Goal: Task Accomplishment & Management: Use online tool/utility

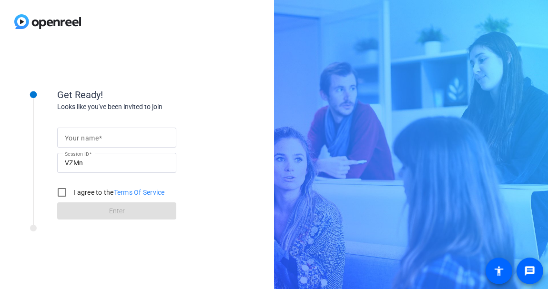
click at [133, 131] on div at bounding box center [117, 138] width 104 height 20
click at [122, 138] on input "Your name" at bounding box center [117, 137] width 104 height 11
type input "[PERSON_NAME]"
click at [61, 195] on input "I agree to the Terms Of Service" at bounding box center [61, 192] width 19 height 19
checkbox input "true"
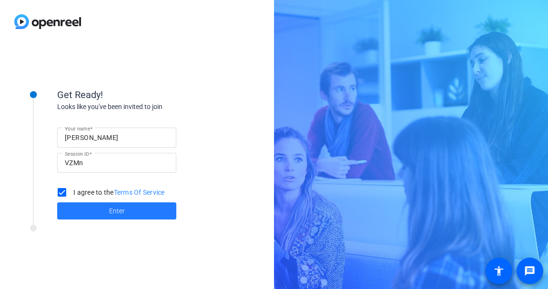
click at [98, 206] on span at bounding box center [116, 211] width 119 height 23
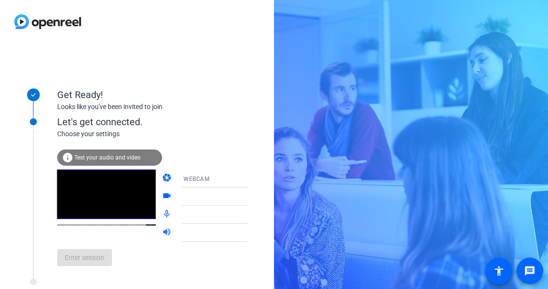
click at [72, 156] on mat-icon "info" at bounding box center [67, 157] width 11 height 11
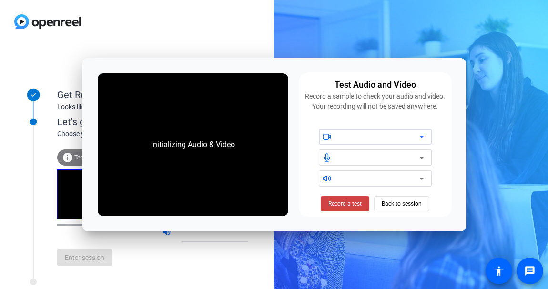
click at [423, 141] on icon at bounding box center [421, 136] width 11 height 11
click at [417, 134] on icon at bounding box center [421, 136] width 11 height 11
click at [352, 203] on span "Record a test" at bounding box center [344, 204] width 33 height 9
click at [352, 203] on span "Stop Testing (6s)" at bounding box center [345, 204] width 43 height 9
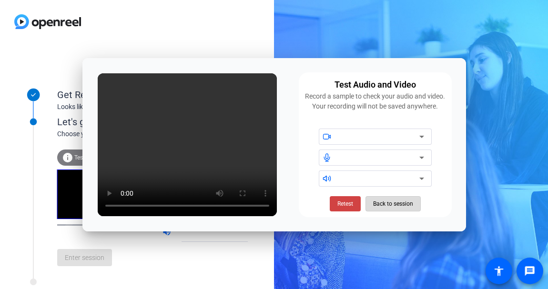
click at [399, 203] on span "Back to session" at bounding box center [393, 204] width 40 height 18
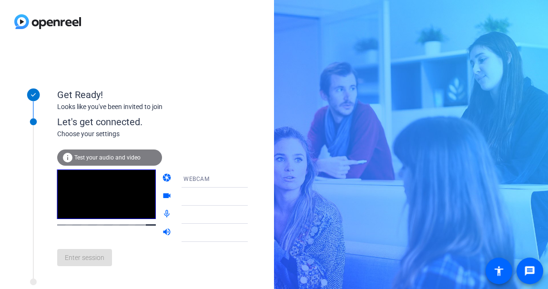
click at [225, 197] on div at bounding box center [218, 196] width 71 height 11
click at [252, 199] on icon at bounding box center [257, 196] width 11 height 11
click at [232, 199] on div at bounding box center [218, 196] width 71 height 11
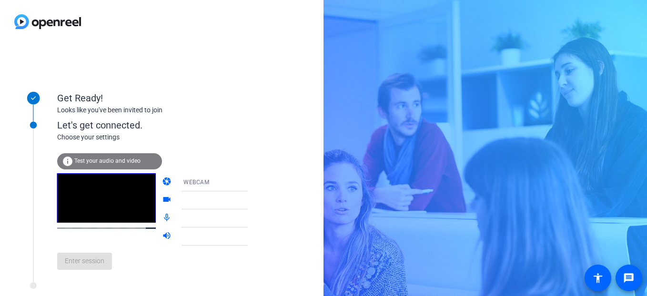
click at [252, 200] on icon at bounding box center [257, 200] width 11 height 11
click at [252, 220] on icon at bounding box center [257, 218] width 11 height 11
click at [252, 235] on icon at bounding box center [257, 236] width 11 height 11
click at [130, 167] on div "info Test your audio and video" at bounding box center [109, 161] width 105 height 16
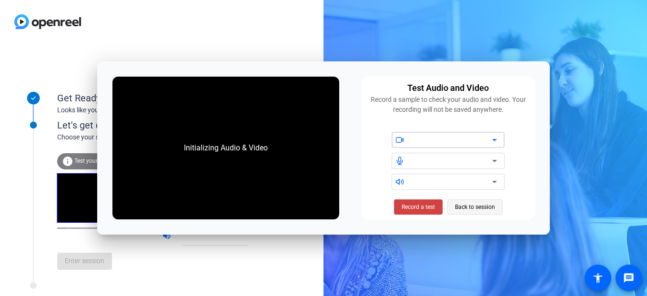
click at [469, 206] on span "Back to session" at bounding box center [475, 207] width 40 height 18
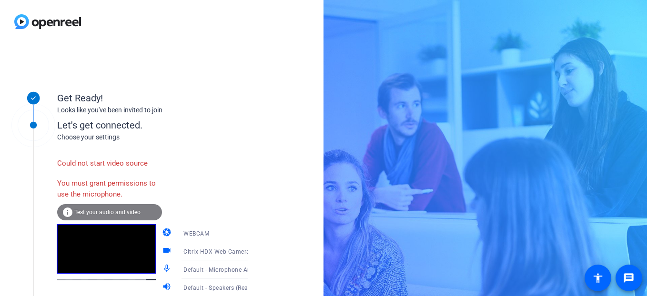
click at [230, 269] on span "Default - Microphone Array (Intel® Smart" at bounding box center [240, 270] width 114 height 8
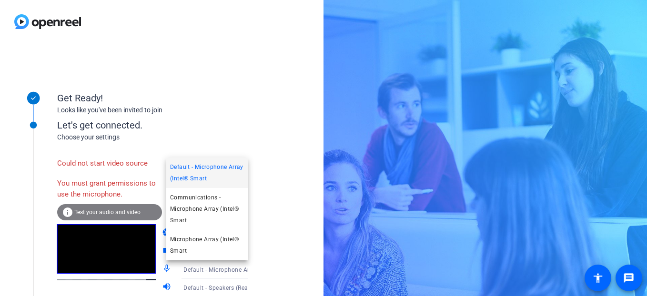
click at [276, 239] on div at bounding box center [323, 148] width 647 height 296
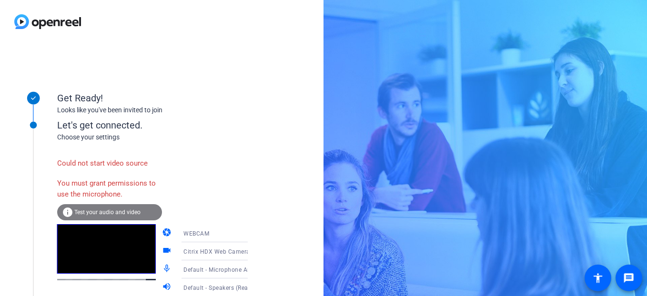
click at [230, 289] on span "Default - Speakers (Realtek(R) Audio)" at bounding box center [234, 288] width 103 height 8
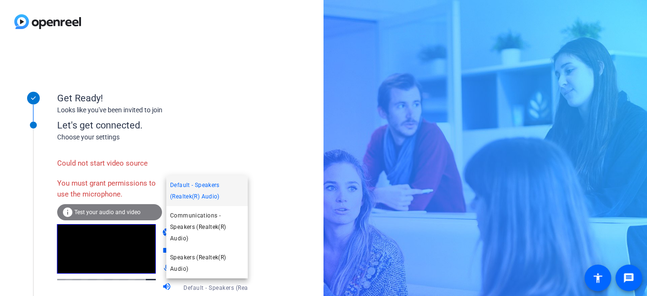
click at [282, 252] on div at bounding box center [323, 148] width 647 height 296
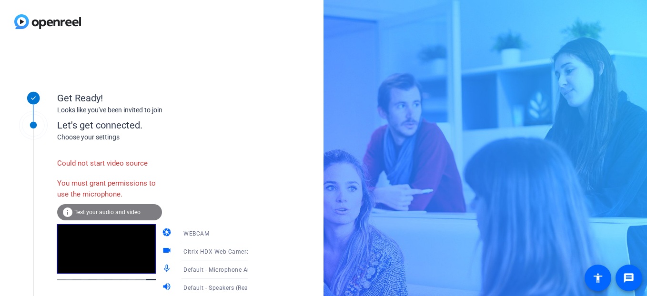
click at [224, 272] on span "Default - Microphone Array (Intel® Smart" at bounding box center [240, 270] width 114 height 8
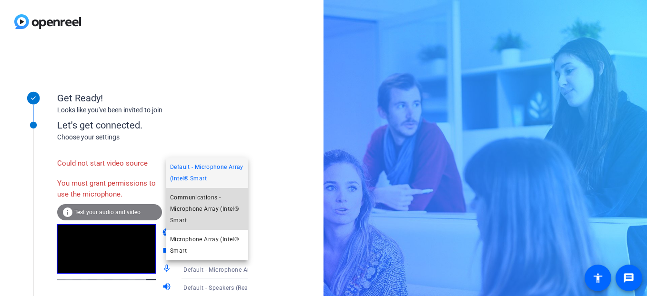
click at [221, 216] on span "Communications - Microphone Array (Intel® Smart" at bounding box center [207, 209] width 74 height 34
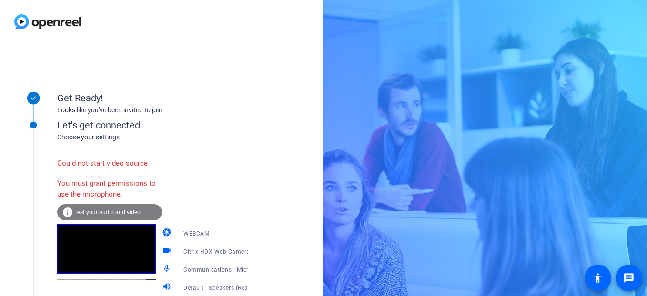
click at [114, 213] on span "Test your audio and video" at bounding box center [107, 212] width 66 height 7
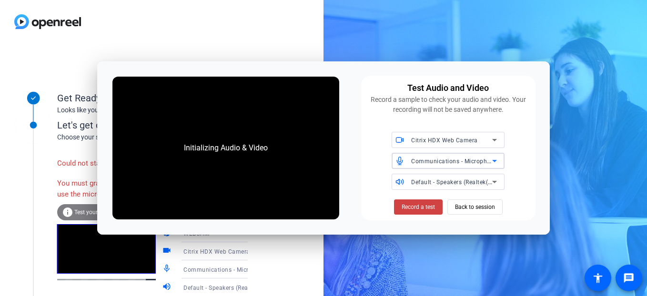
click at [499, 159] on icon at bounding box center [494, 160] width 11 height 11
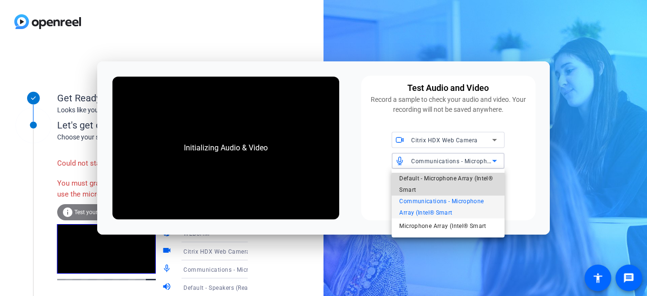
click at [478, 187] on span "Default - Microphone Array (Intel® Smart" at bounding box center [448, 184] width 98 height 23
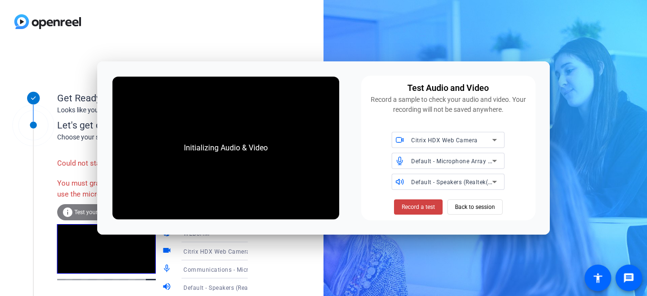
click at [495, 167] on div "Default - Microphone Array (Intel® Smart" at bounding box center [454, 161] width 86 height 16
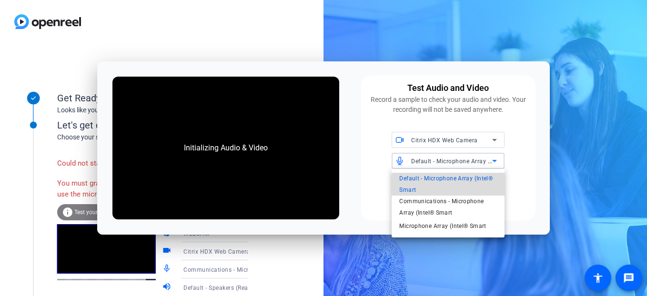
click at [477, 185] on span "Default - Microphone Array (Intel® Smart" at bounding box center [448, 184] width 98 height 23
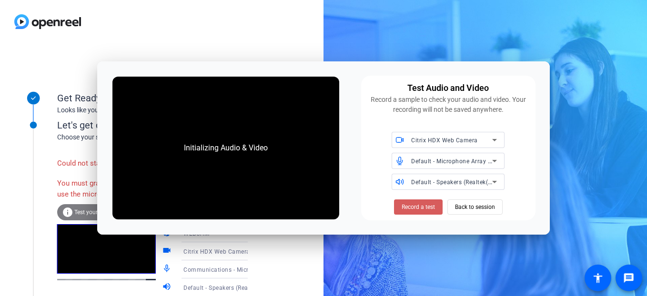
click at [424, 201] on span at bounding box center [418, 207] width 49 height 23
click at [468, 211] on span "Back to session" at bounding box center [475, 207] width 40 height 18
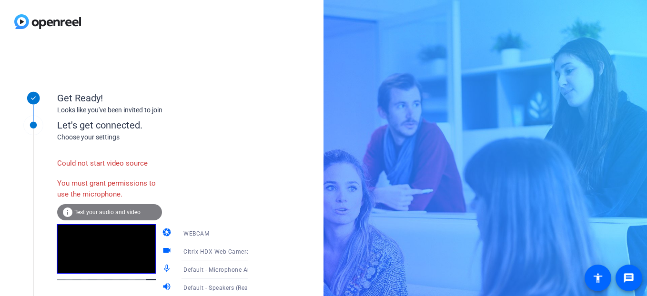
click at [56, 68] on div "Get Ready! Looks like you've been invited to join Let's get connected. Choose y…" at bounding box center [162, 169] width 324 height 253
click at [252, 265] on icon at bounding box center [257, 269] width 11 height 11
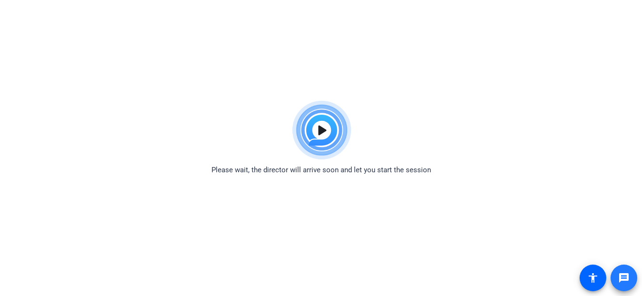
click at [628, 274] on mat-icon "message" at bounding box center [624, 278] width 11 height 11
